Goal: Complete application form

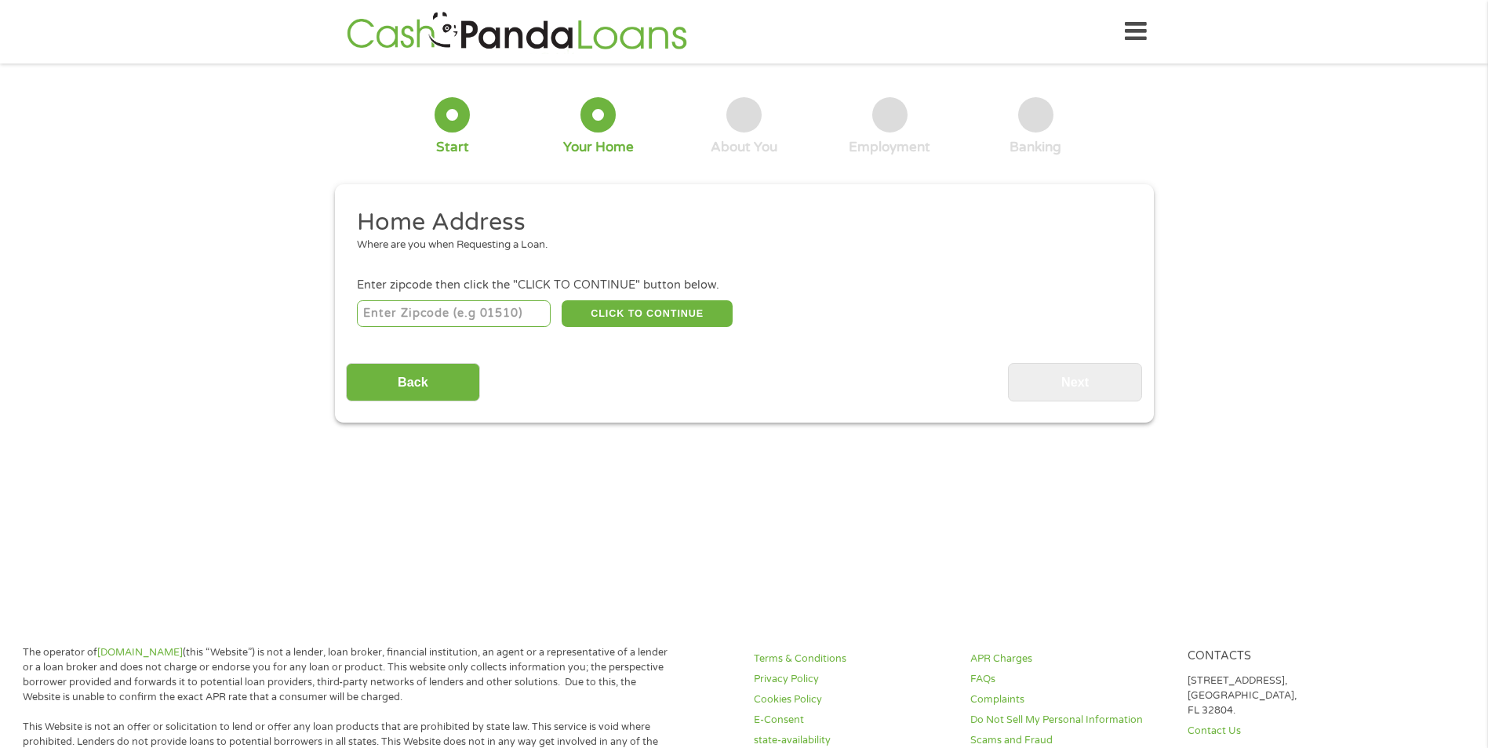
click at [438, 315] on input "number" at bounding box center [454, 313] width 194 height 27
type input "76013"
select select "[US_STATE]"
click at [637, 307] on button "CLICK TO CONTINUE" at bounding box center [647, 313] width 171 height 27
type input "76013"
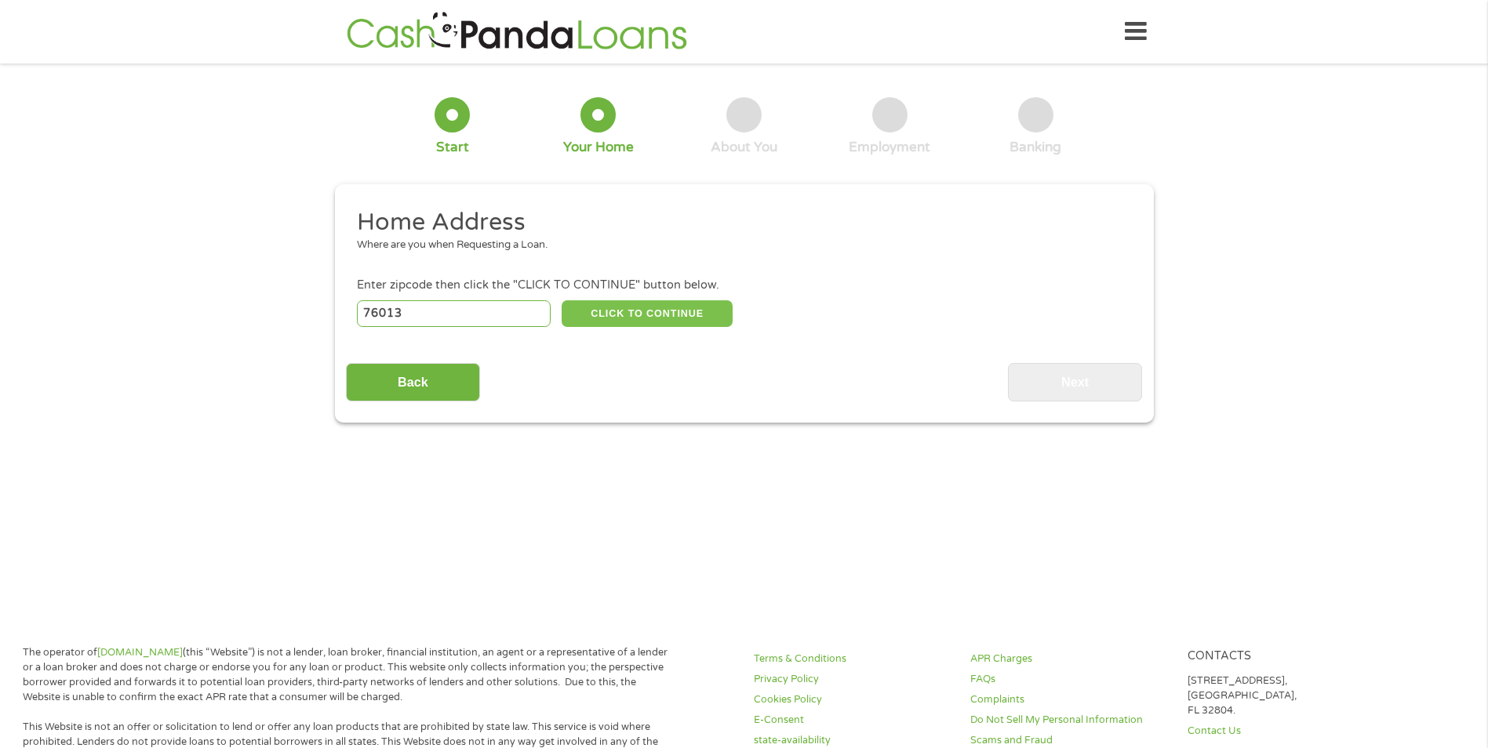
type input "[GEOGRAPHIC_DATA]"
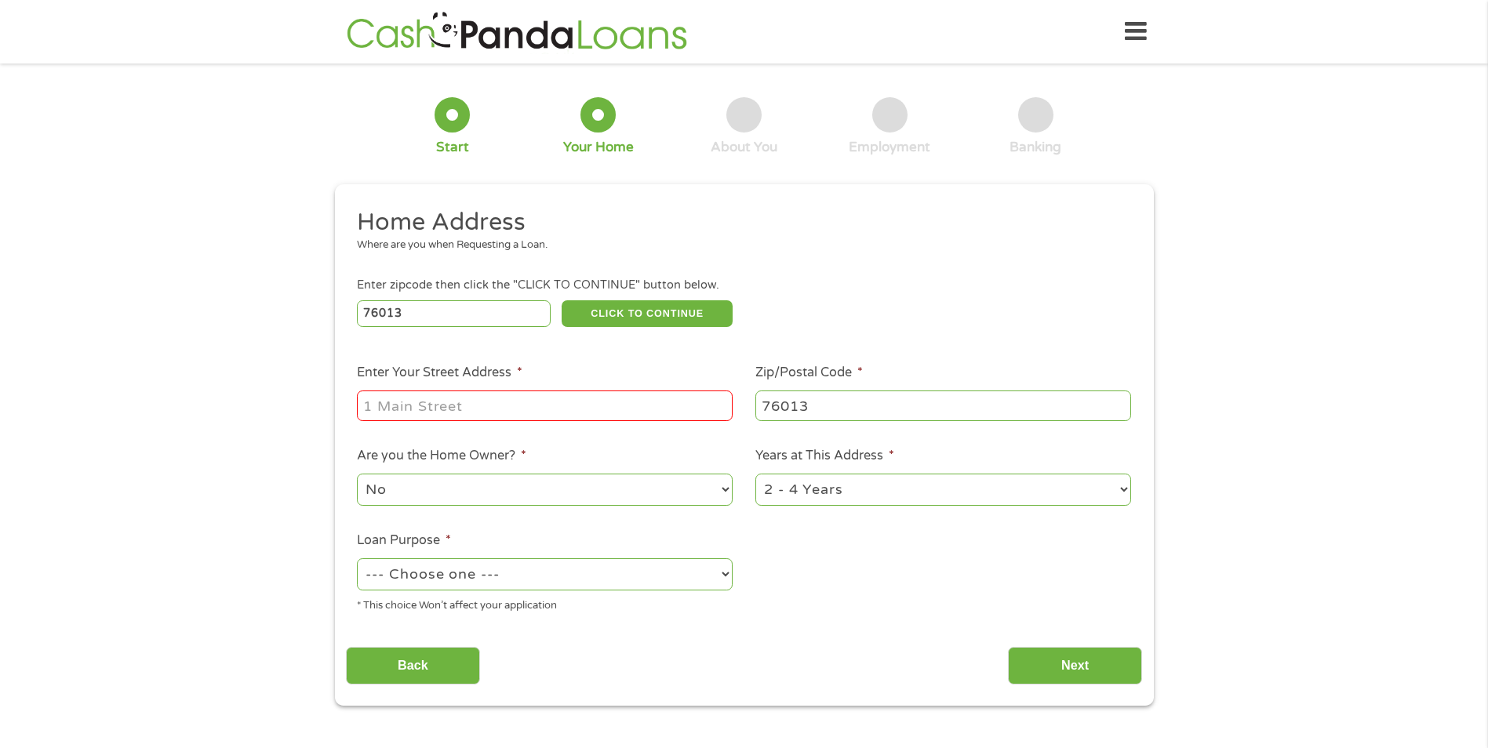
click at [562, 396] on input "Enter Your Street Address *" at bounding box center [545, 406] width 376 height 30
type input "[STREET_ADDRESS]"
click at [722, 575] on select "--- Choose one --- Pay Bills Debt Consolidation Home Improvement Major Purchase…" at bounding box center [545, 574] width 376 height 32
select select "other"
click at [357, 558] on select "--- Choose one --- Pay Bills Debt Consolidation Home Improvement Major Purchase…" at bounding box center [545, 574] width 376 height 32
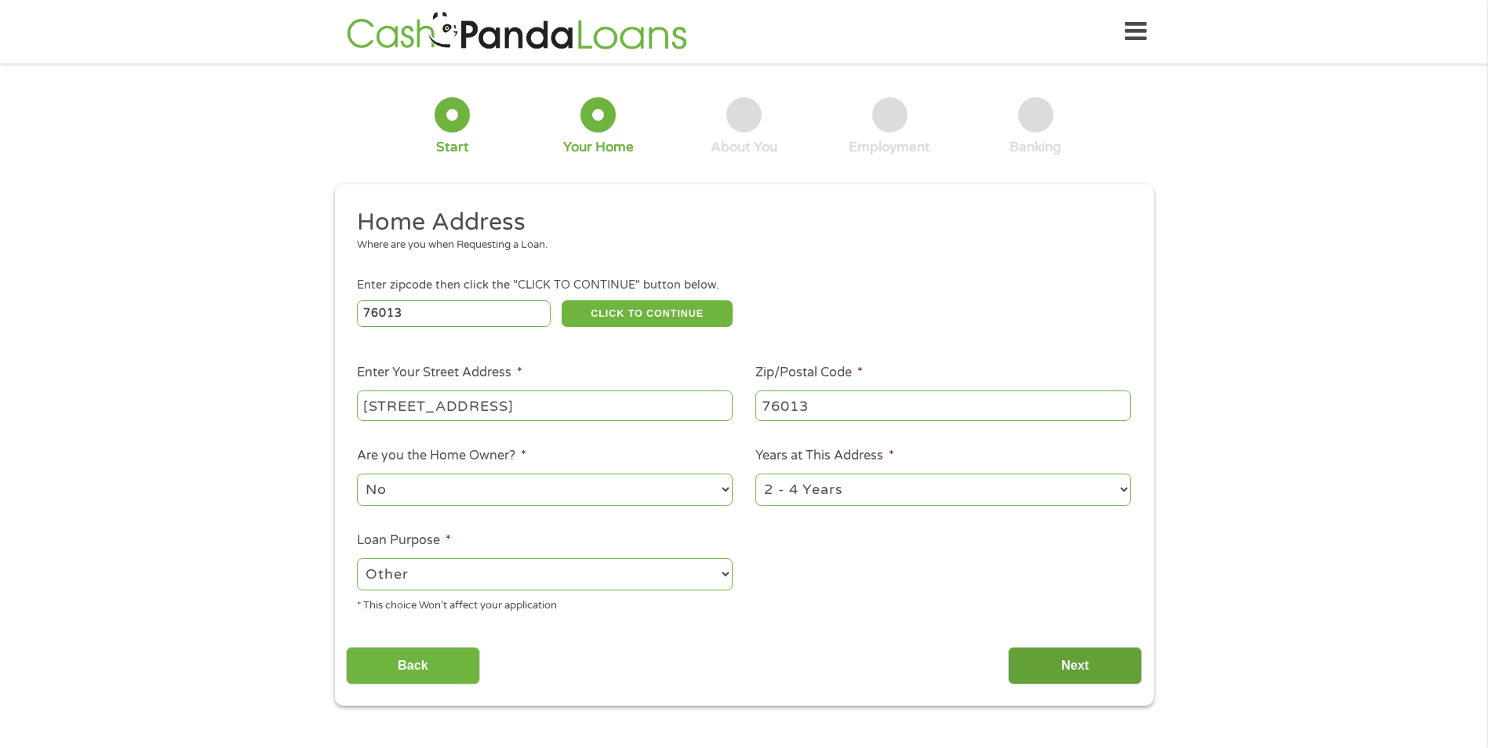
click at [1105, 660] on input "Next" at bounding box center [1075, 666] width 134 height 38
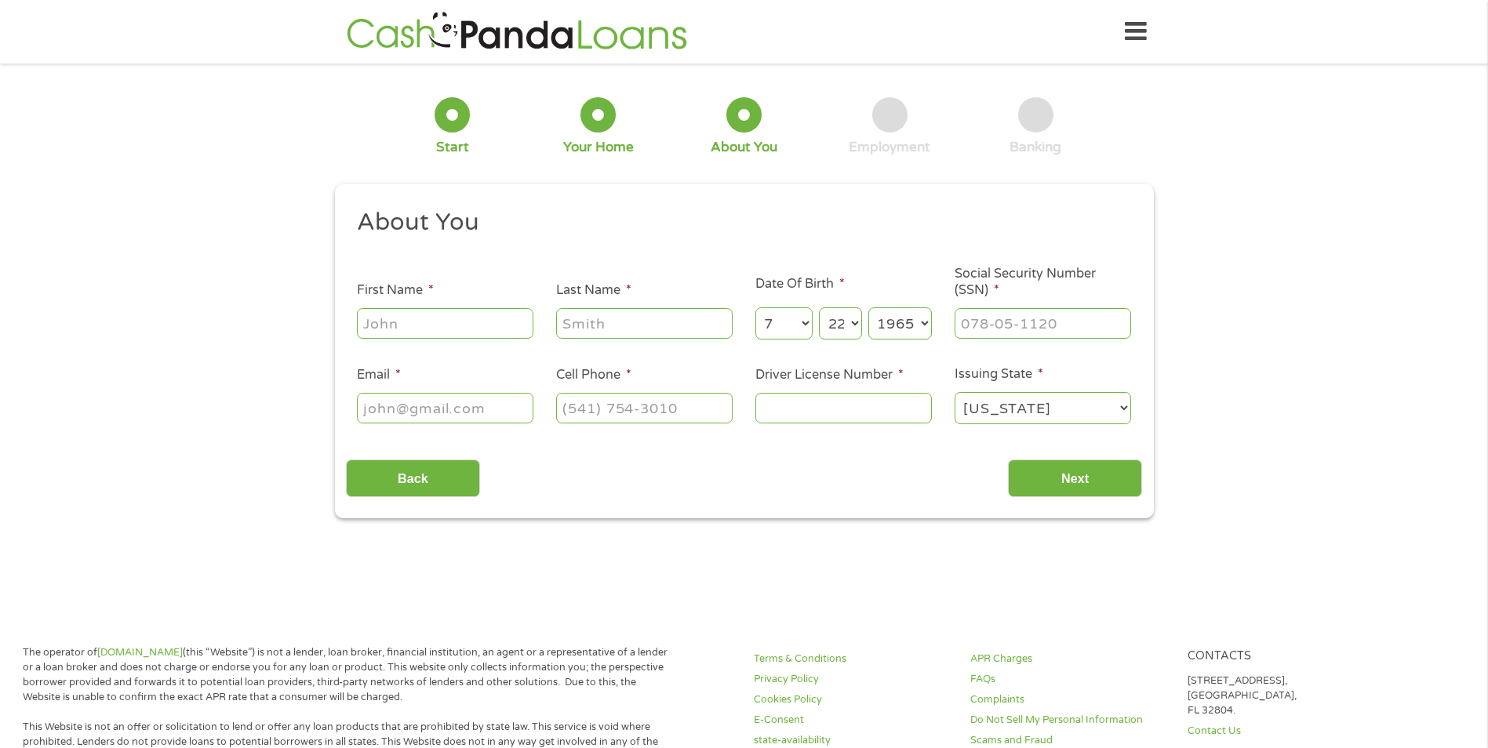
scroll to position [6, 6]
click at [486, 328] on input "First Name *" at bounding box center [445, 323] width 176 height 30
type input "[PERSON_NAME]"
type input "[EMAIL_ADDRESS][DOMAIN_NAME]"
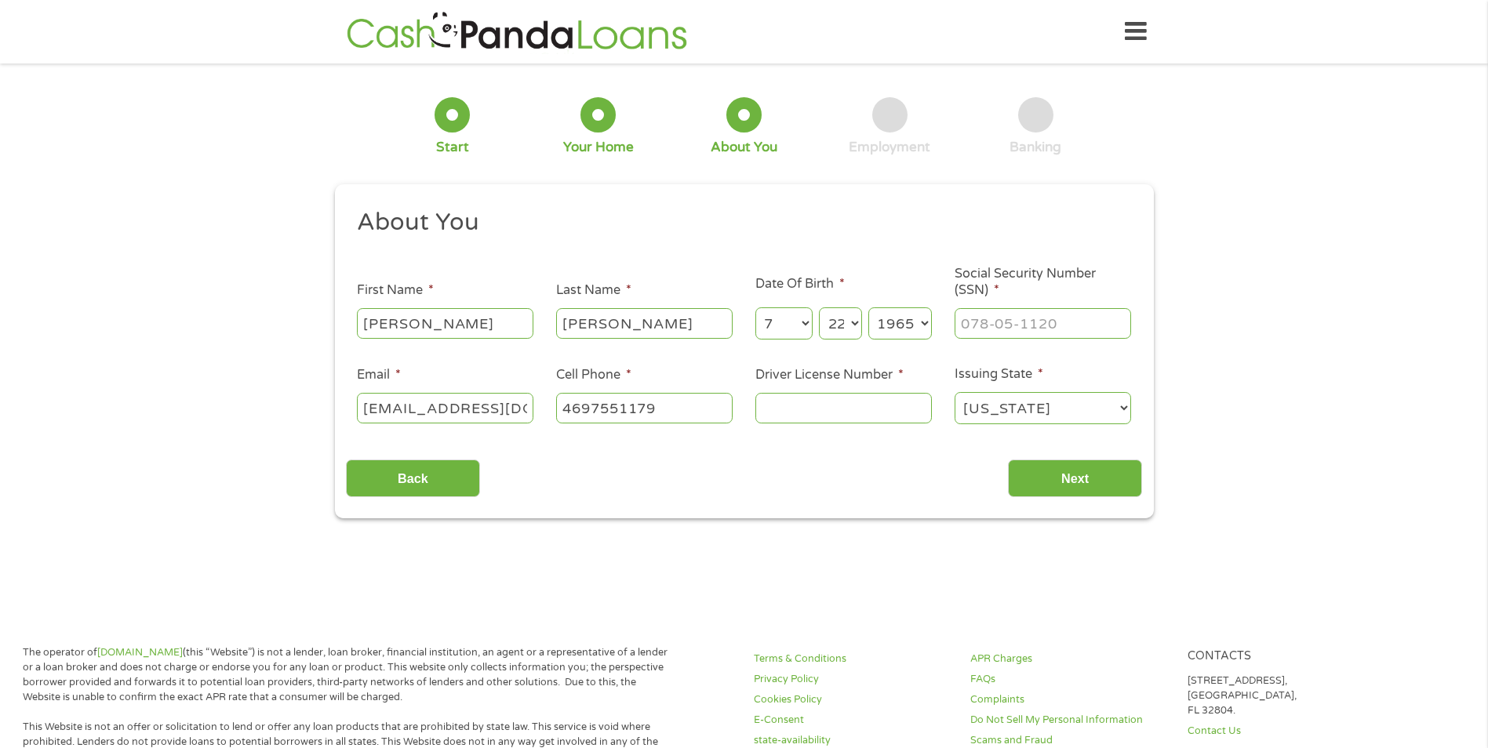
type input "[PHONE_NUMBER]"
click at [795, 416] on input "Driver License Number *" at bounding box center [843, 408] width 176 height 30
type input "10615199"
click at [1024, 331] on input "___-__-____" at bounding box center [1043, 323] width 176 height 30
type input "557-17-9073"
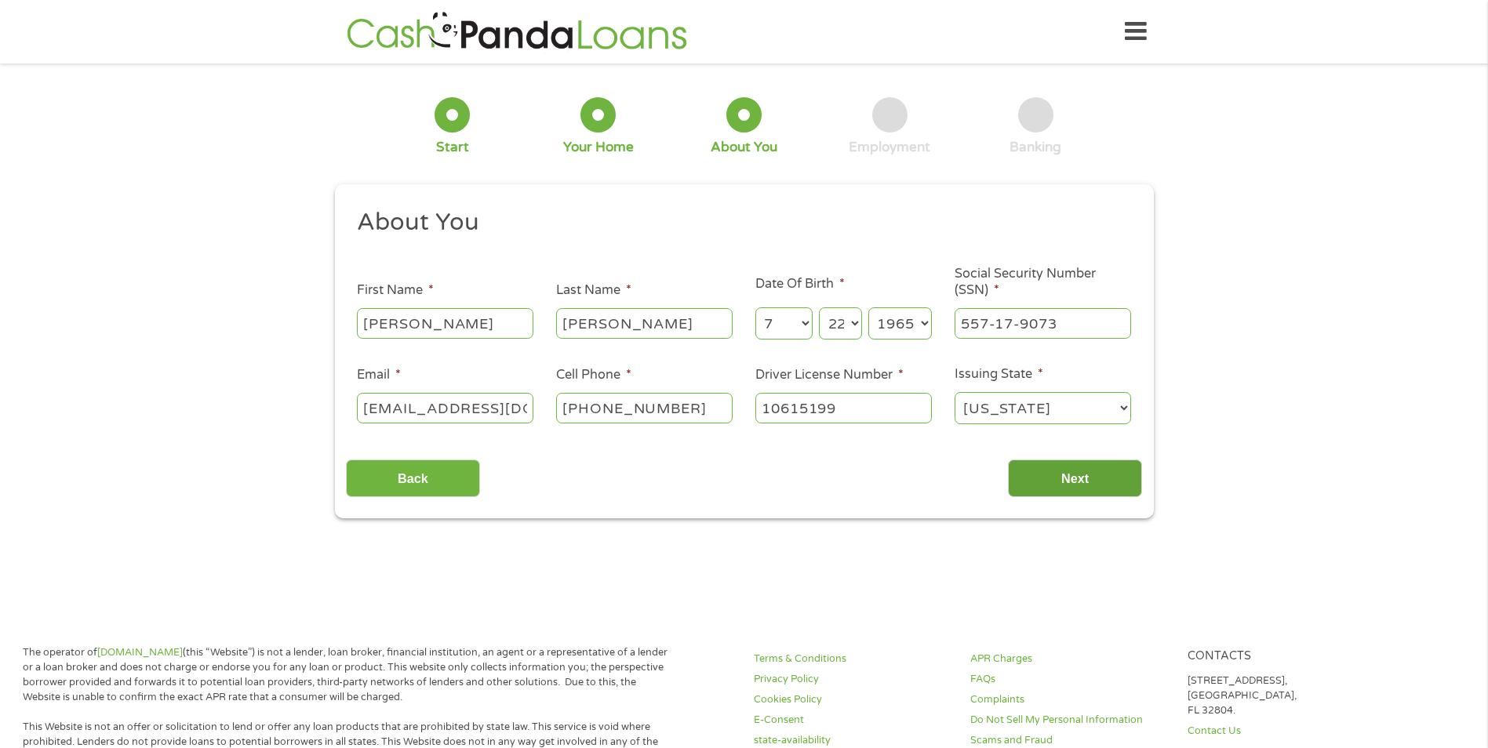
click at [1097, 478] on input "Next" at bounding box center [1075, 479] width 134 height 38
click at [1062, 481] on input "Next" at bounding box center [1075, 479] width 134 height 38
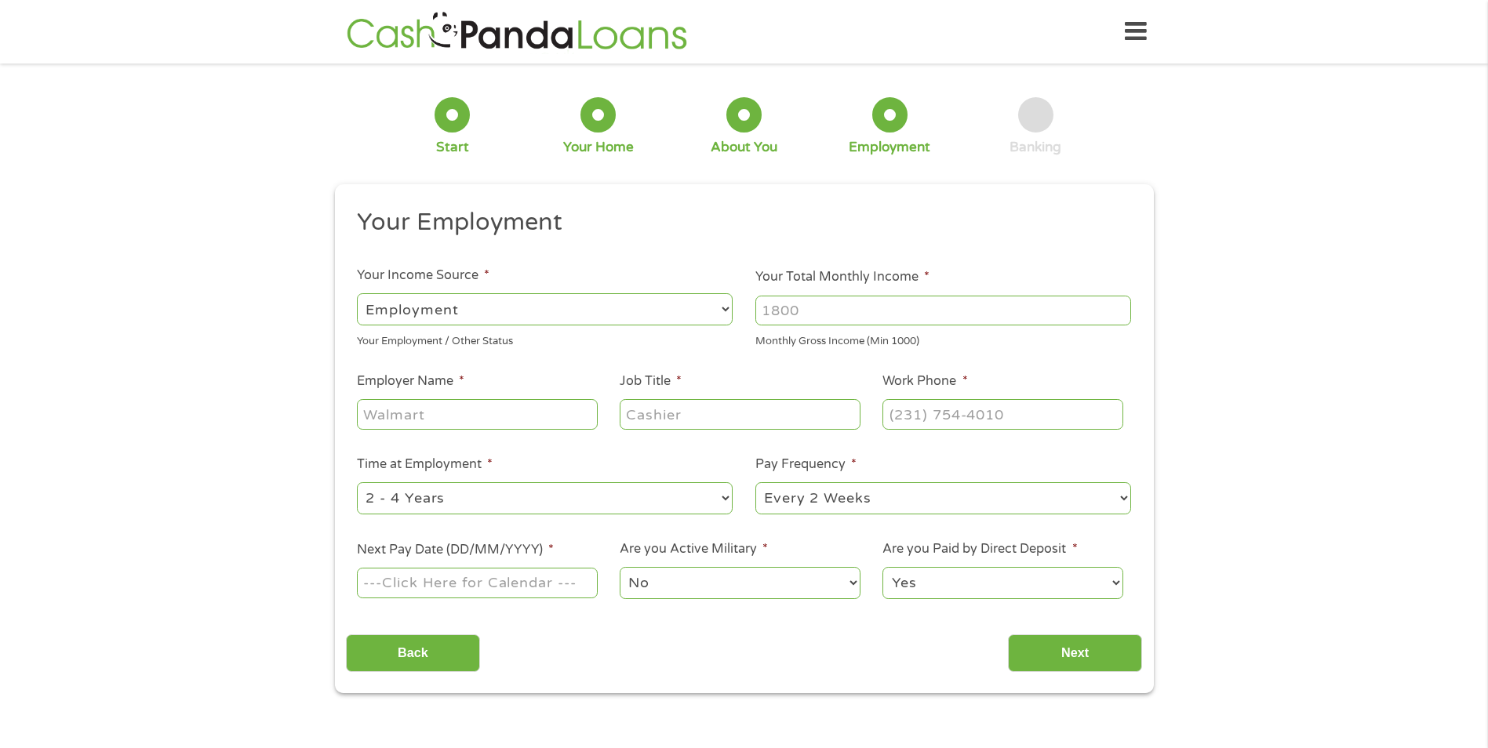
click at [551, 303] on select "--- Choose one --- Employment [DEMOGRAPHIC_DATA] Benefits" at bounding box center [545, 309] width 376 height 32
click at [357, 293] on select "--- Choose one --- Employment [DEMOGRAPHIC_DATA] Benefits" at bounding box center [545, 309] width 376 height 32
click at [881, 315] on input "Your Total Monthly Income *" at bounding box center [943, 311] width 376 height 30
type input "5250.00"
click at [488, 418] on input "Employer Name *" at bounding box center [477, 414] width 240 height 30
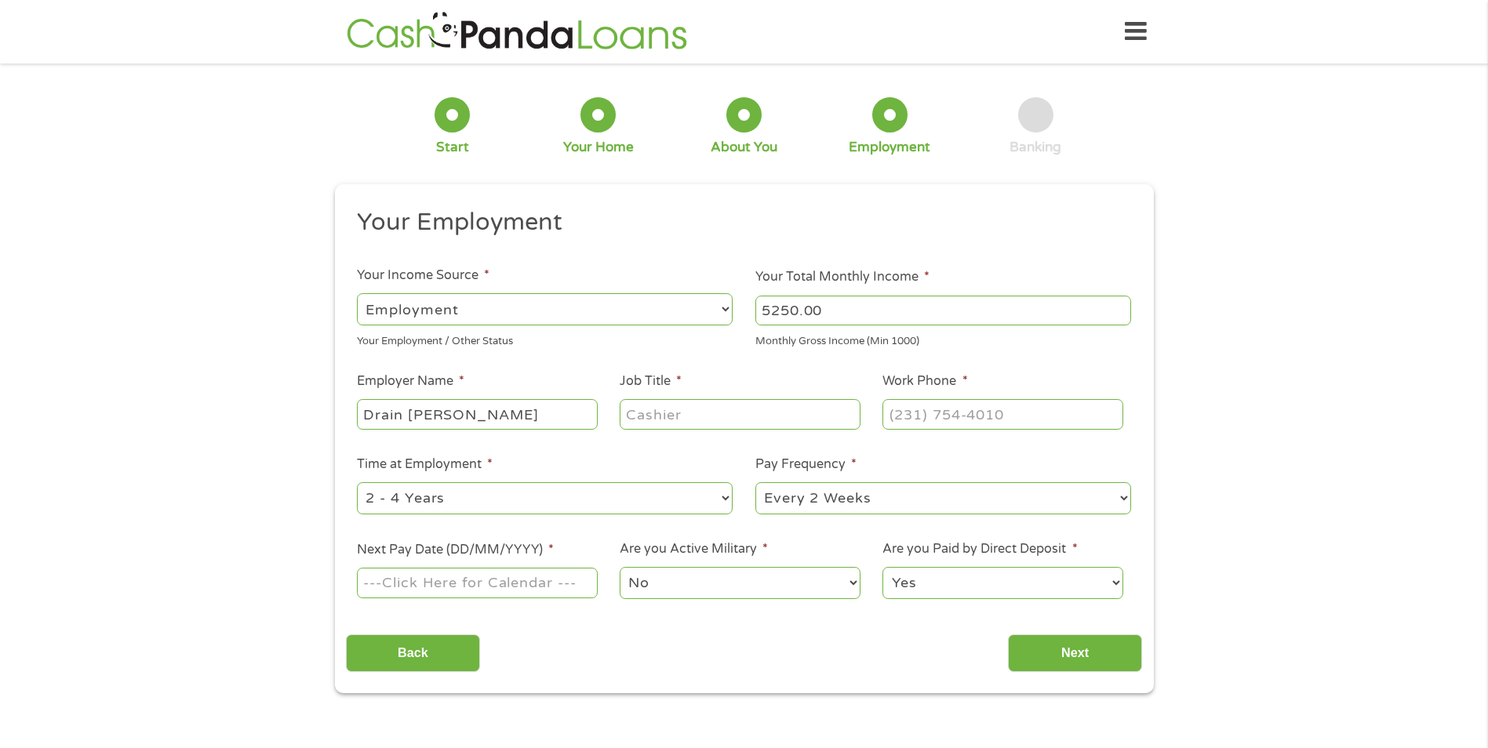
type input "Drain [PERSON_NAME]"
click at [761, 413] on input "Job Title *" at bounding box center [740, 414] width 240 height 30
type input "Technician"
click at [955, 417] on input "(___) ___-____" at bounding box center [1002, 414] width 240 height 30
type input "[PHONE_NUMBER]"
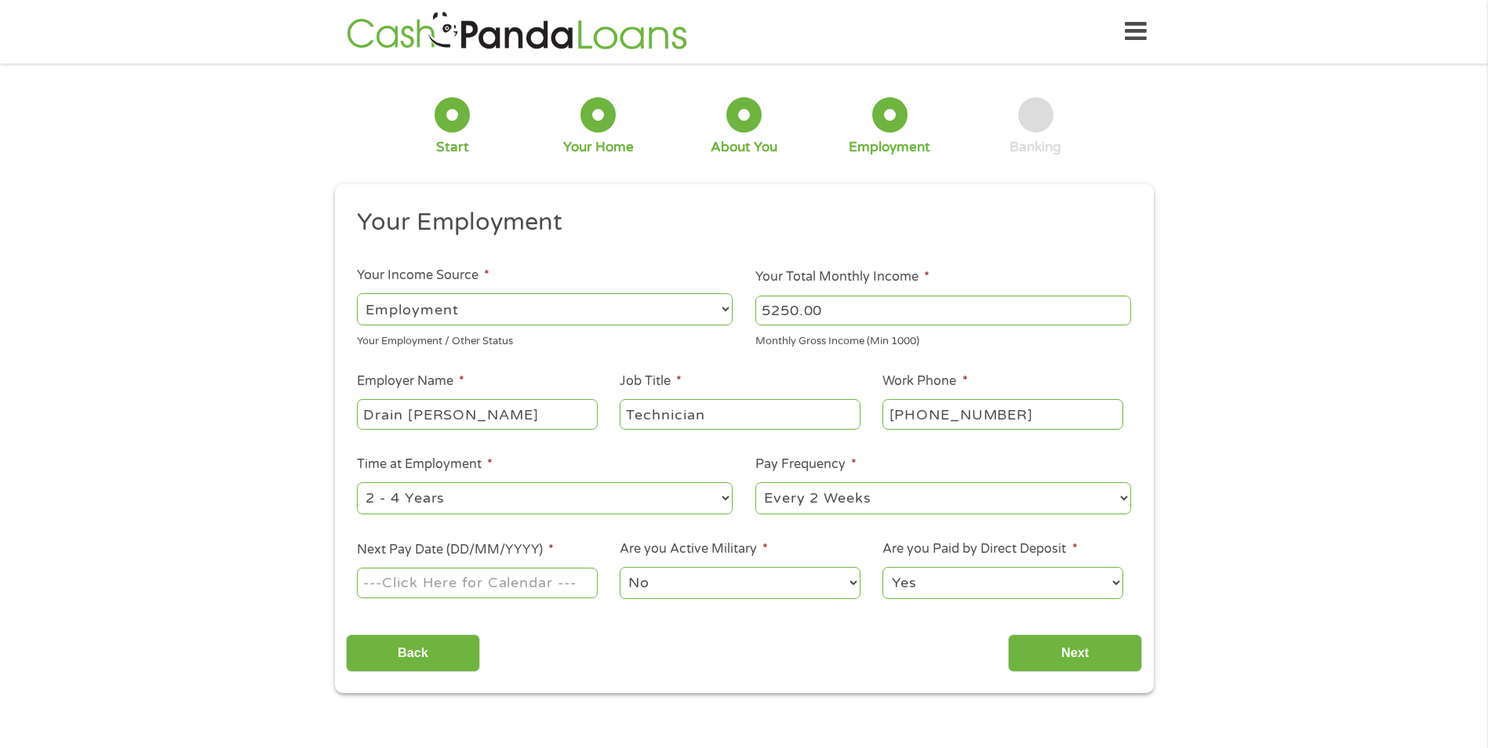
click at [729, 500] on select "--- Choose one --- 1 Year or less 1 - 2 Years 2 - 4 Years Over 4 Years" at bounding box center [545, 498] width 376 height 32
select select "60months"
click at [357, 482] on select "--- Choose one --- 1 Year or less 1 - 2 Years 2 - 4 Years Over 4 Years" at bounding box center [545, 498] width 376 height 32
click at [1122, 500] on select "--- Choose one --- Every 2 Weeks Every Week Monthly Semi-Monthly" at bounding box center [943, 498] width 376 height 32
select select "semimonthly"
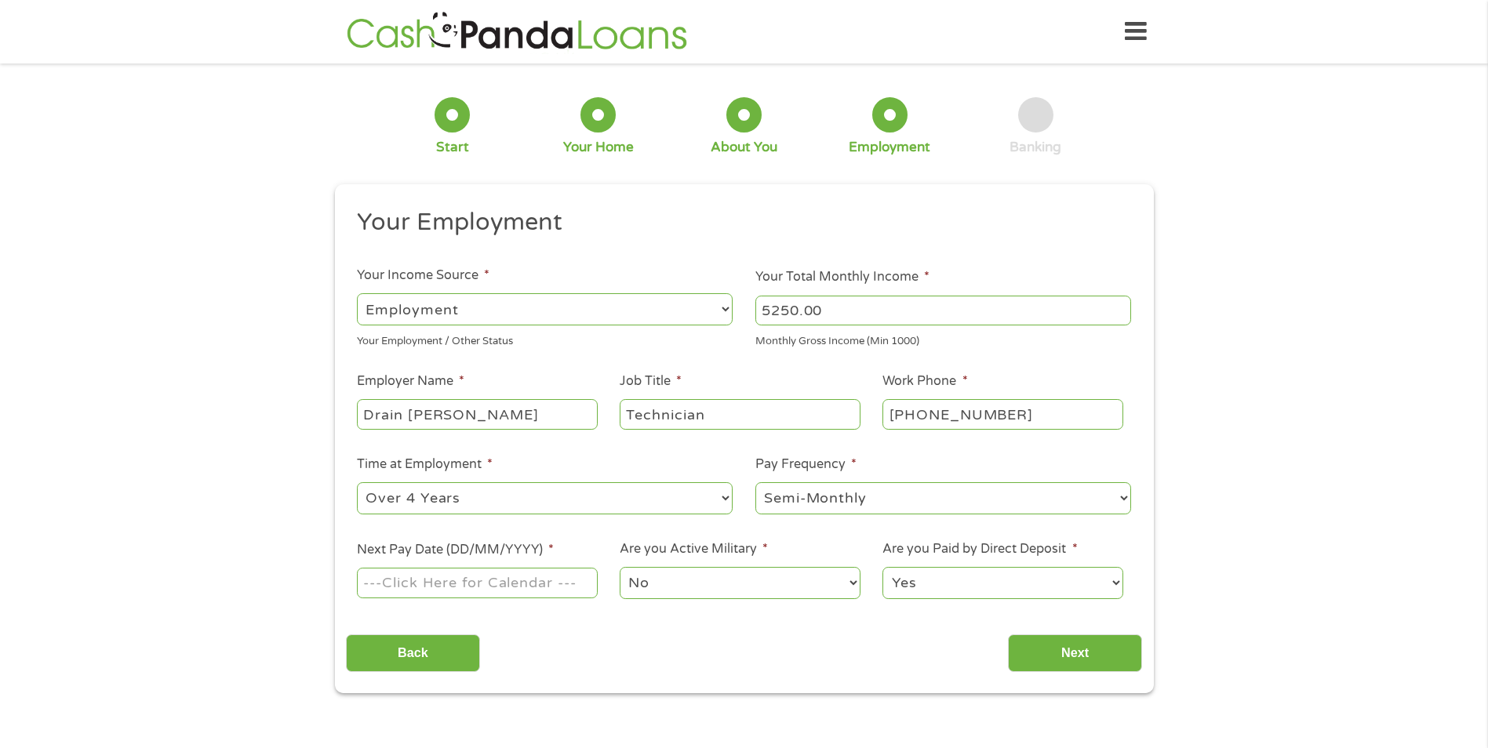
click at [755, 482] on select "--- Choose one --- Every 2 Weeks Every Week Monthly Semi-Monthly" at bounding box center [943, 498] width 376 height 32
click at [460, 580] on input "Next Pay Date (DD/MM/YYYY) *" at bounding box center [477, 583] width 240 height 30
type input "[DATE]"
click at [1083, 649] on input "Next" at bounding box center [1075, 654] width 134 height 38
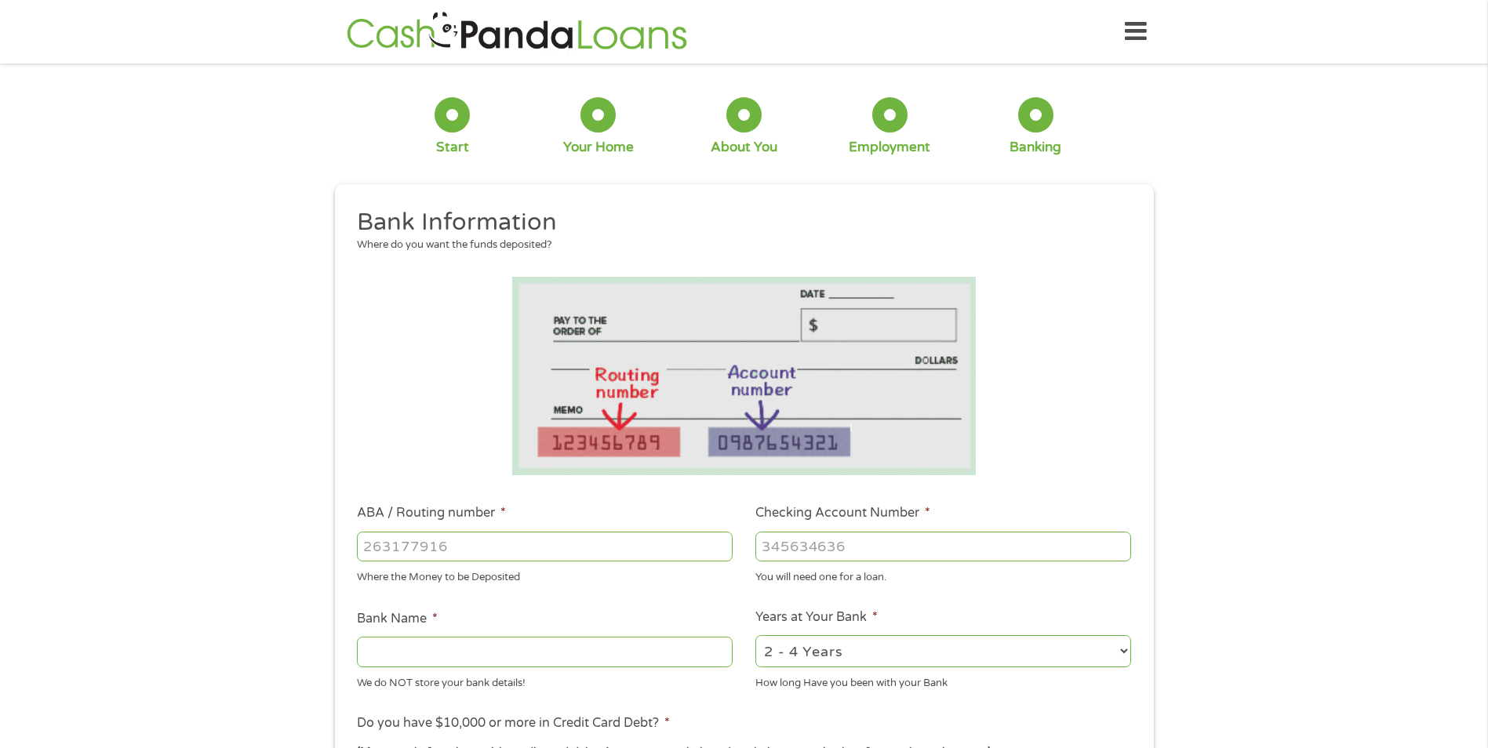
click at [505, 547] on input "ABA / Routing number *" at bounding box center [545, 547] width 376 height 30
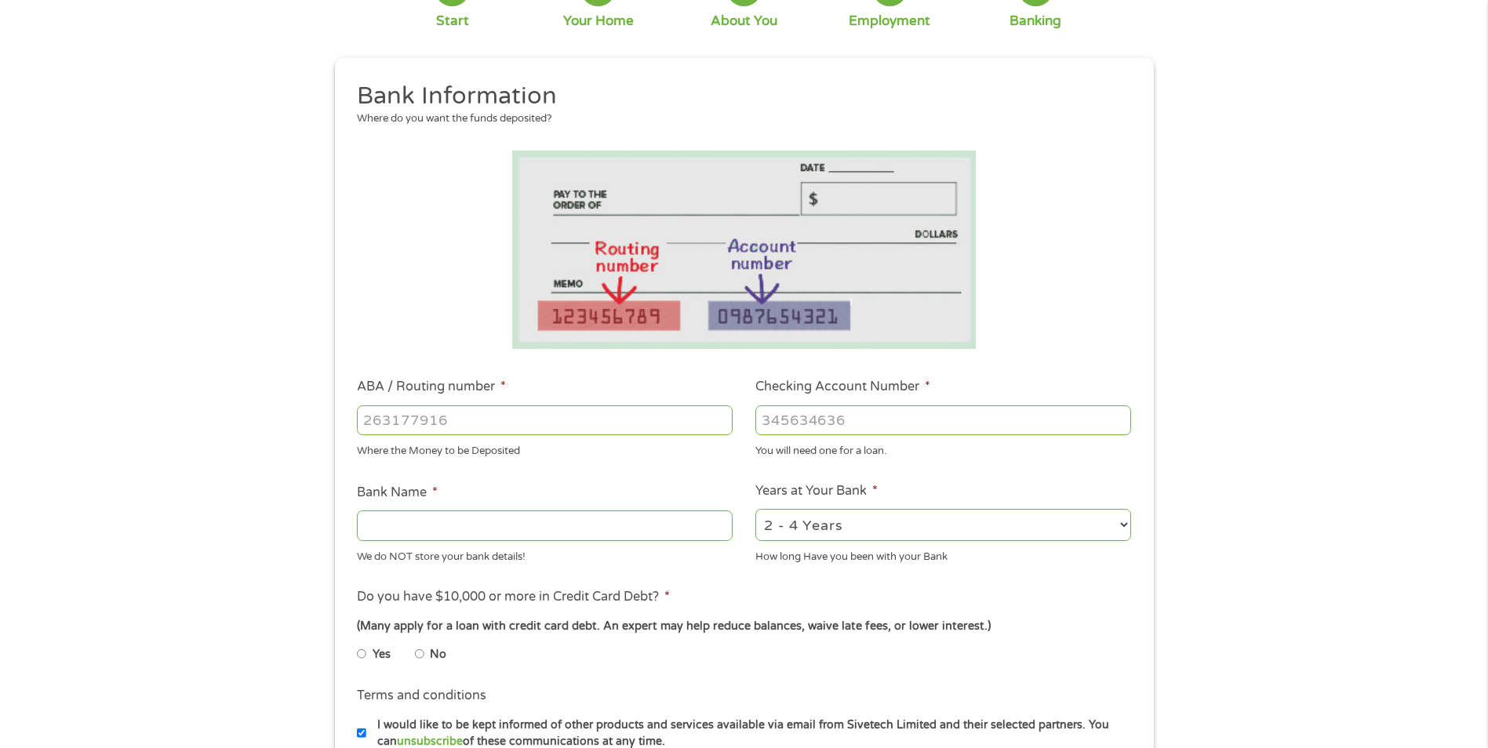
scroll to position [157, 0]
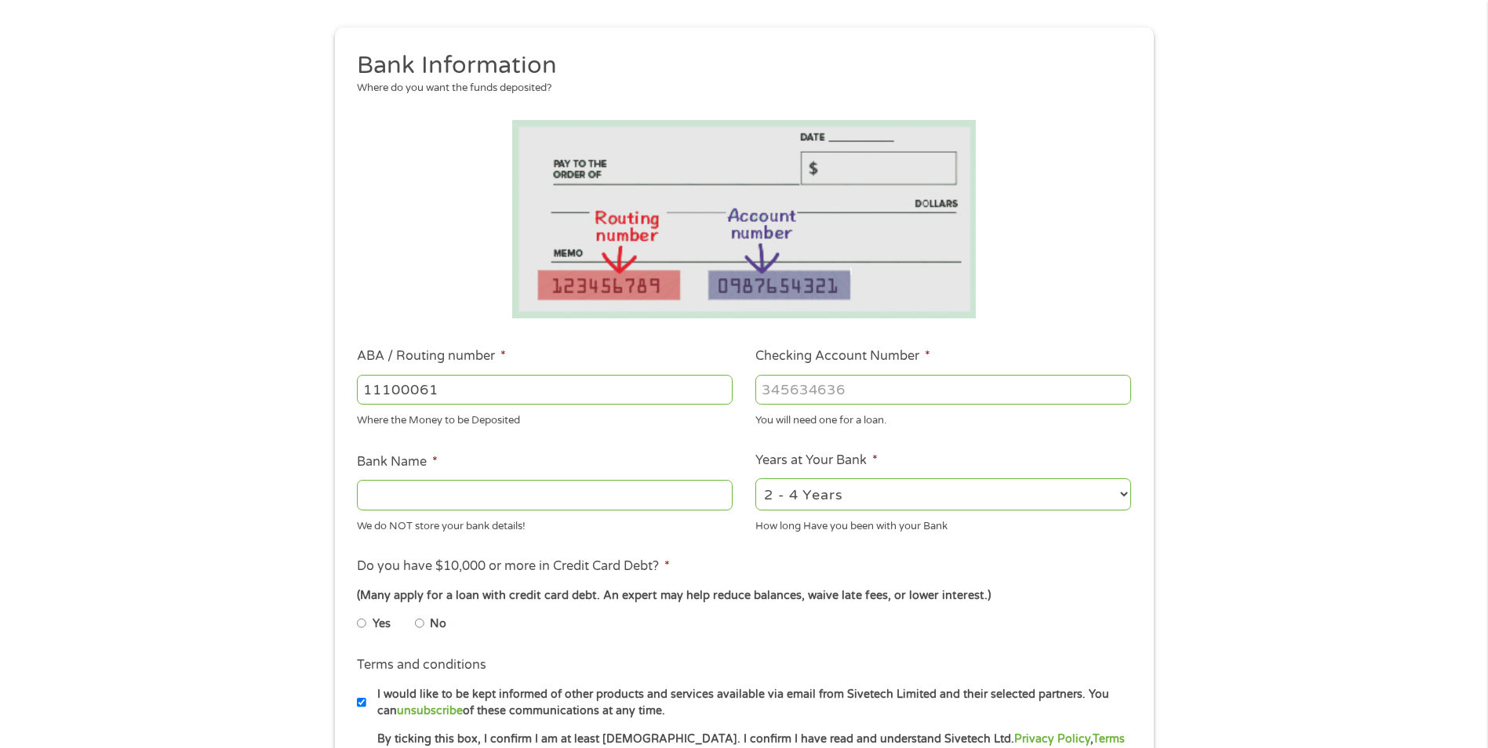
type input "111000614"
type input "JPMORGAN CHASE BANK NA"
type input "111000614"
click at [890, 384] on input "Checking Account Number *" at bounding box center [943, 390] width 376 height 30
type input "994097035"
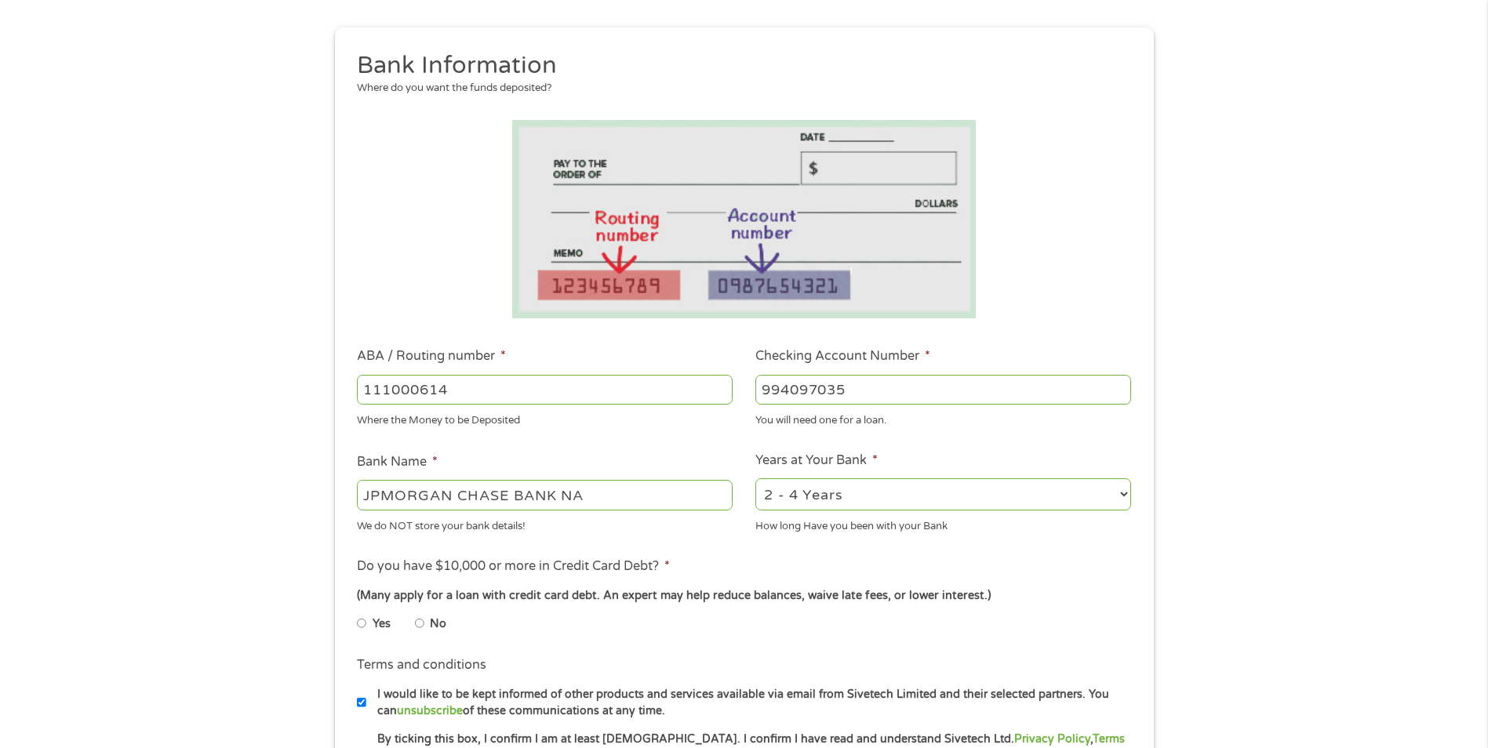
click at [1123, 496] on select "2 - 4 Years 6 - 12 Months 1 - 2 Years Over 4 Years" at bounding box center [943, 494] width 376 height 32
select select "60months"
click at [755, 478] on select "2 - 4 Years 6 - 12 Months 1 - 2 Years Over 4 Years" at bounding box center [943, 494] width 376 height 32
click at [420, 622] on input "No" at bounding box center [419, 623] width 9 height 25
radio input "true"
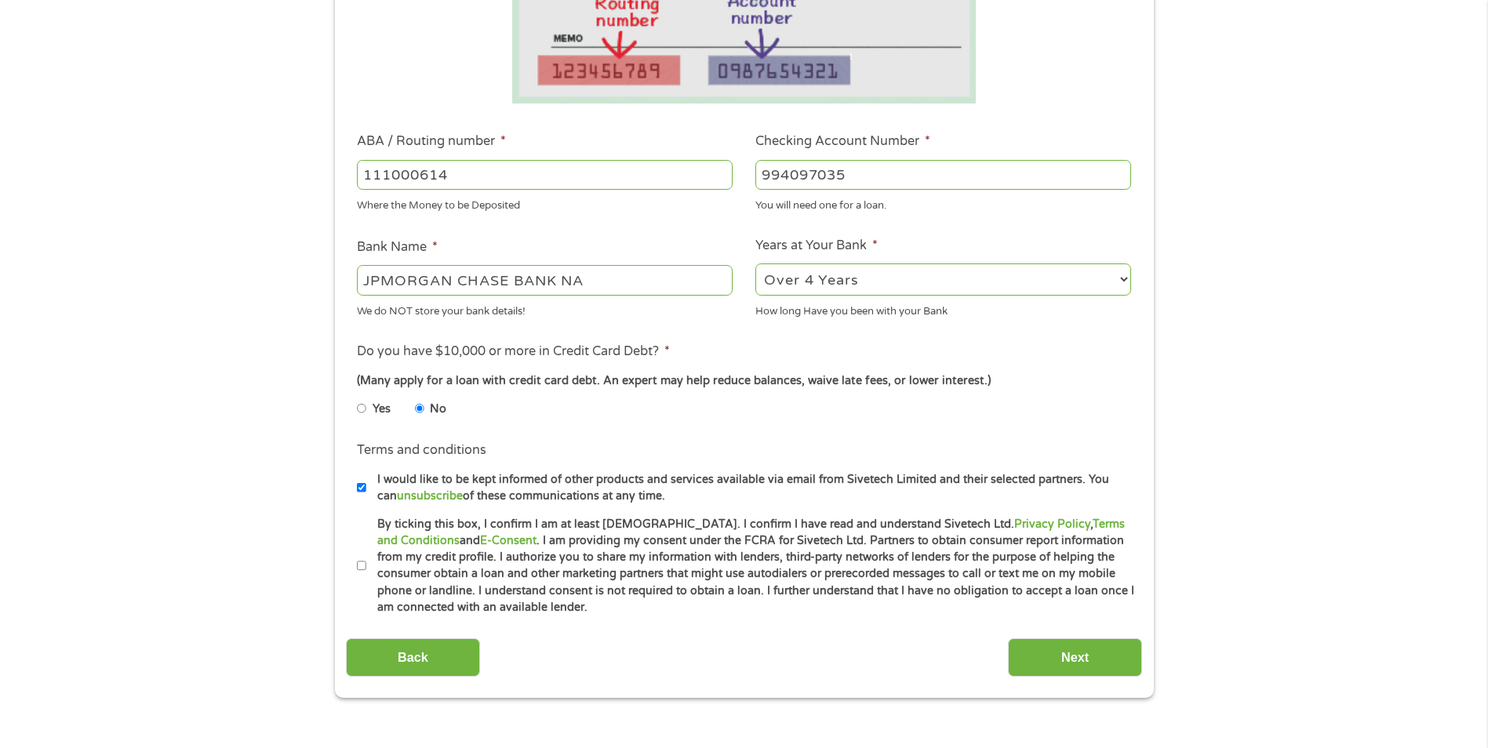
scroll to position [392, 0]
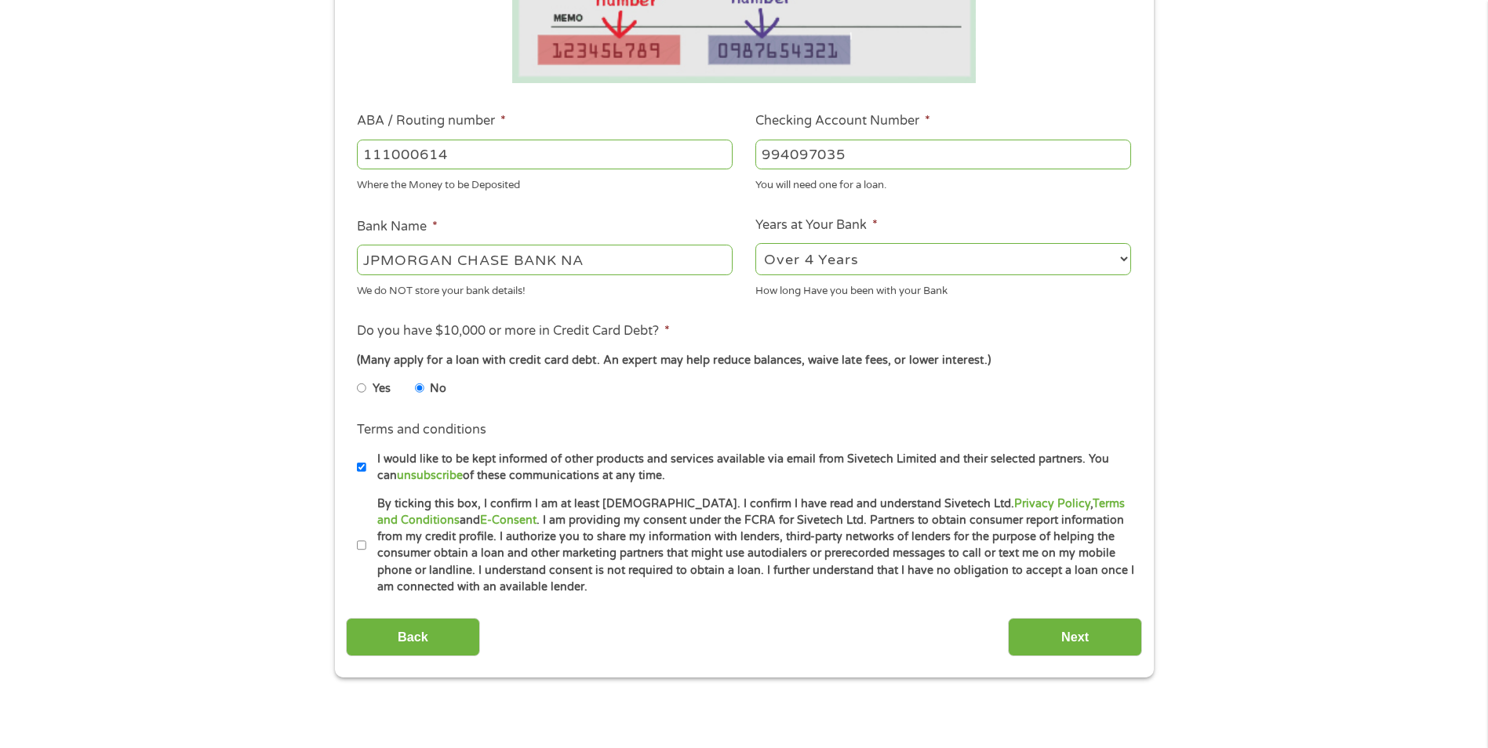
click at [359, 544] on input "By ticking this box, I confirm I am at least [DEMOGRAPHIC_DATA]. I confirm I ha…" at bounding box center [361, 545] width 9 height 25
checkbox input "true"
click at [1066, 633] on input "Next" at bounding box center [1075, 637] width 134 height 38
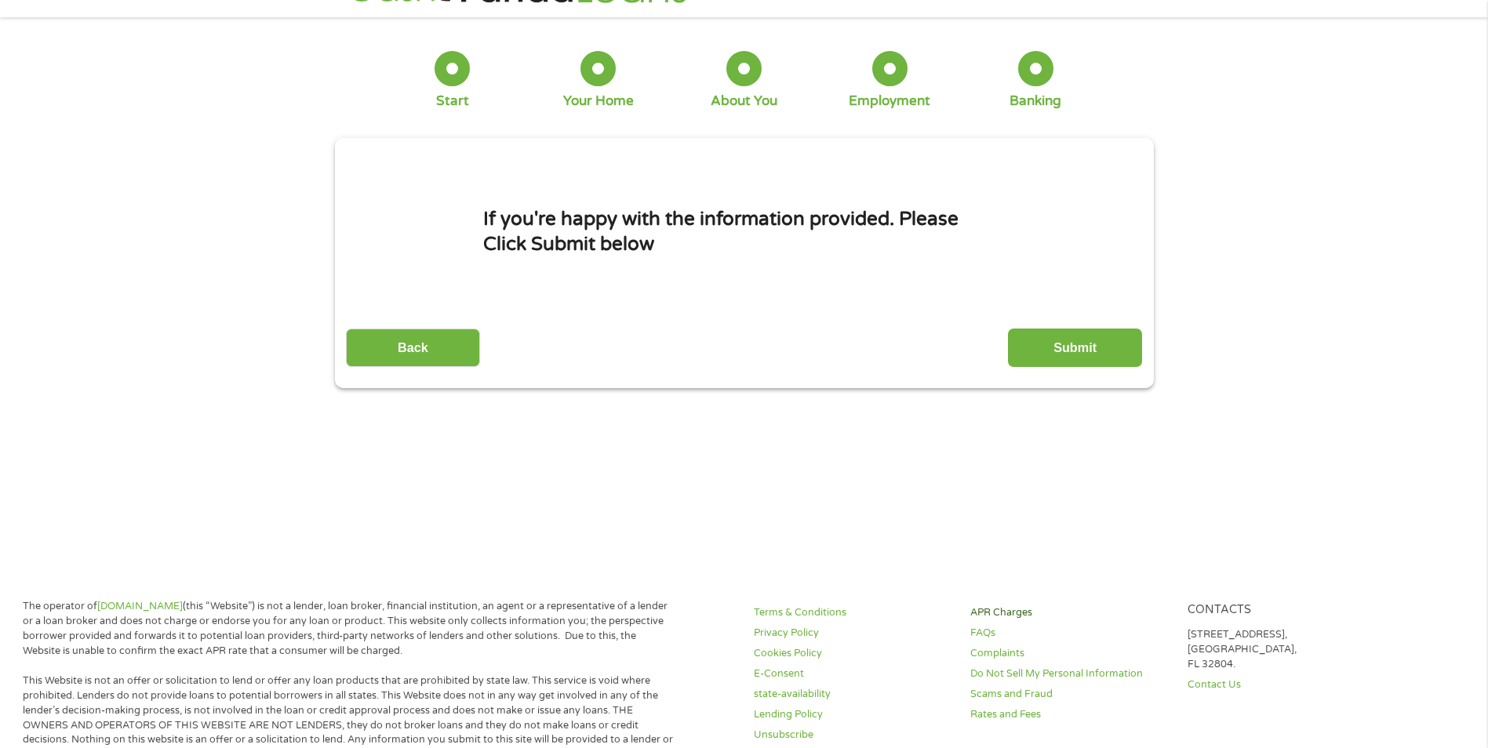
scroll to position [0, 0]
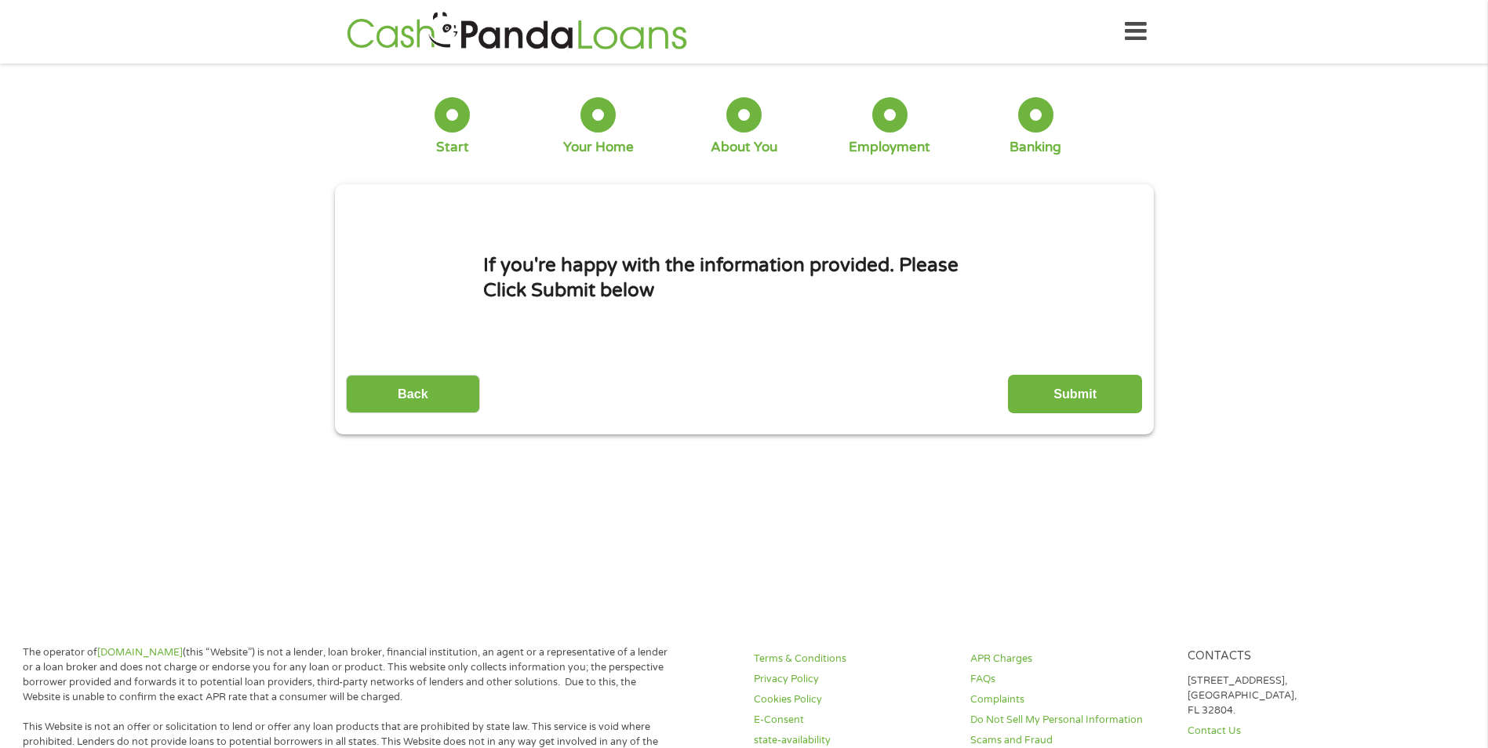
click at [1097, 395] on input "Submit" at bounding box center [1075, 394] width 134 height 38
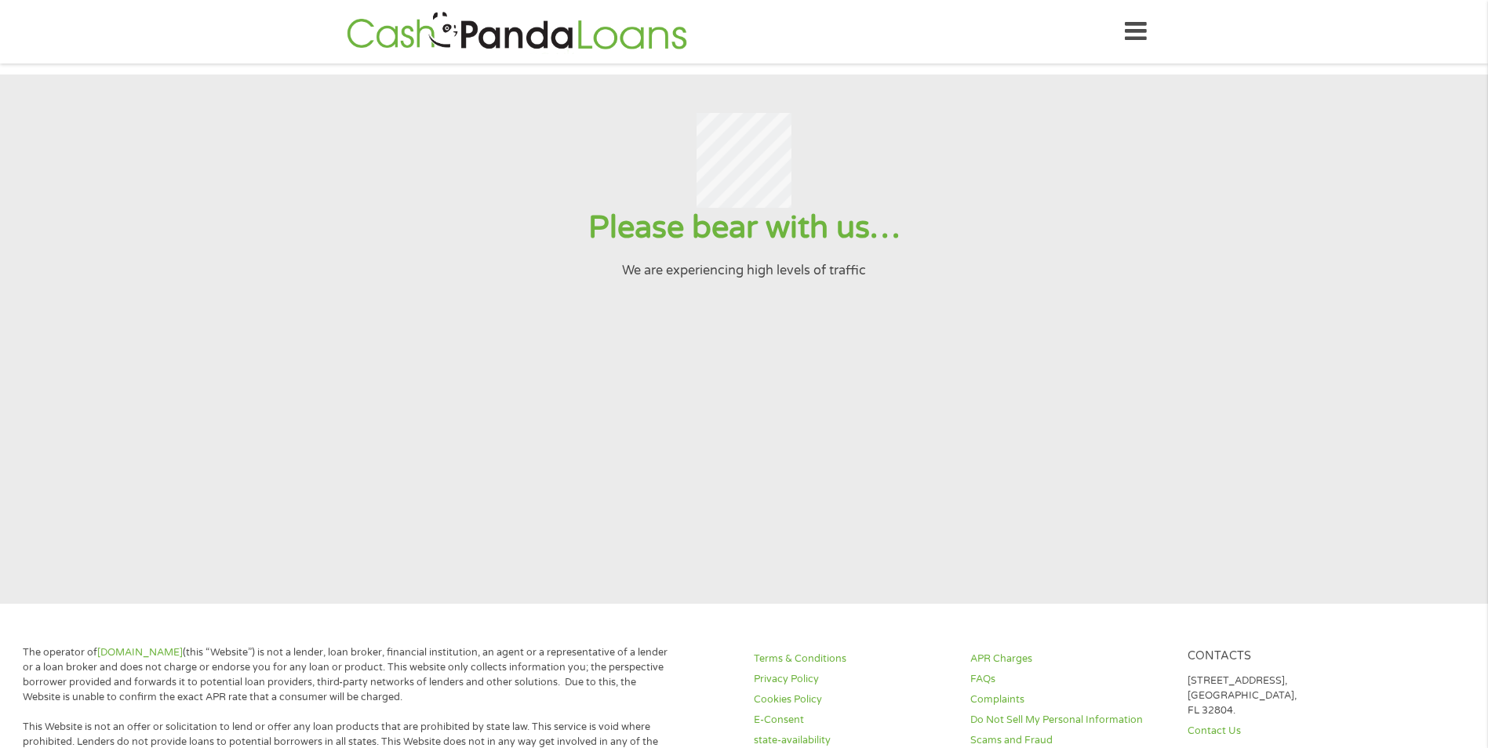
click at [1062, 353] on section "Please bear with us… We are experiencing high levels of traffic" at bounding box center [744, 339] width 1488 height 529
